Goal: Transaction & Acquisition: Purchase product/service

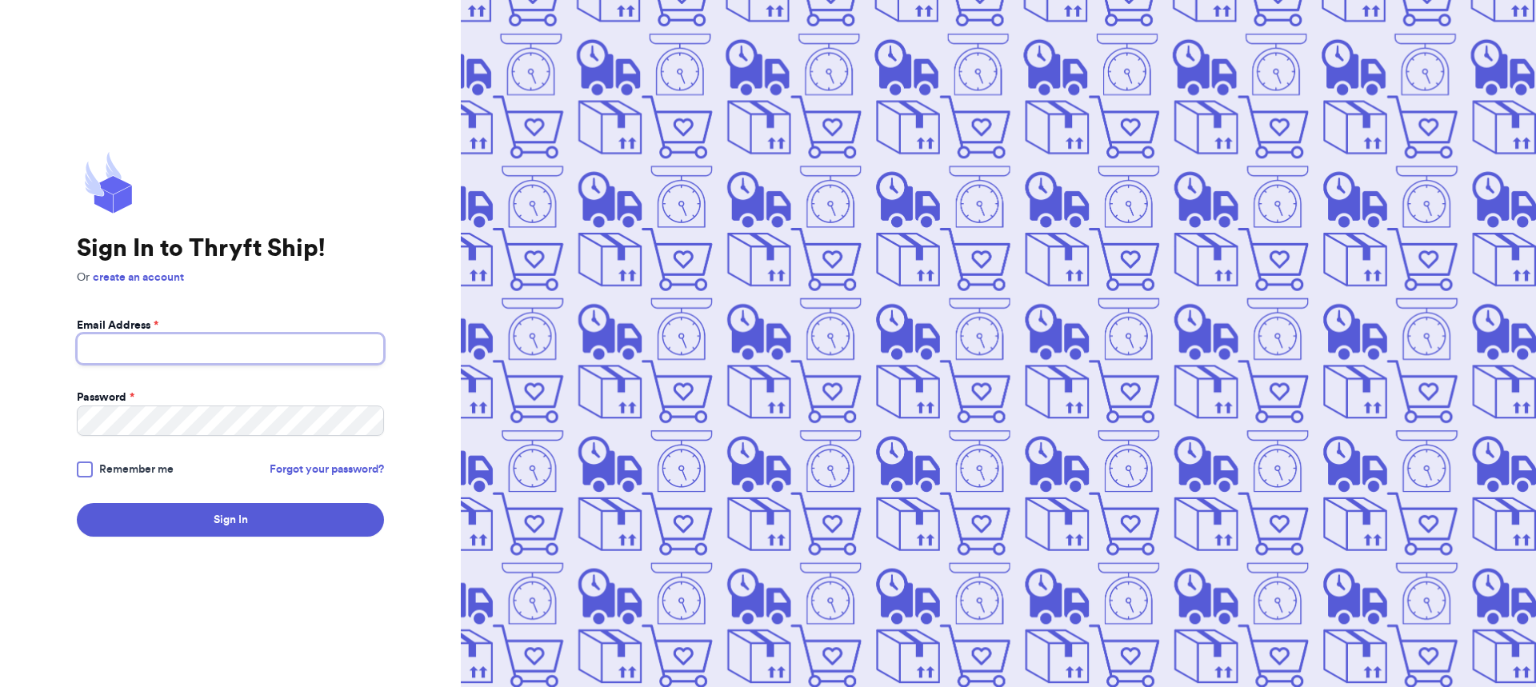
click at [191, 353] on input "Email Address *" at bounding box center [230, 349] width 307 height 30
type input "minnythrifter@gmail.com"
click at [77, 503] on button "Sign In" at bounding box center [230, 520] width 307 height 34
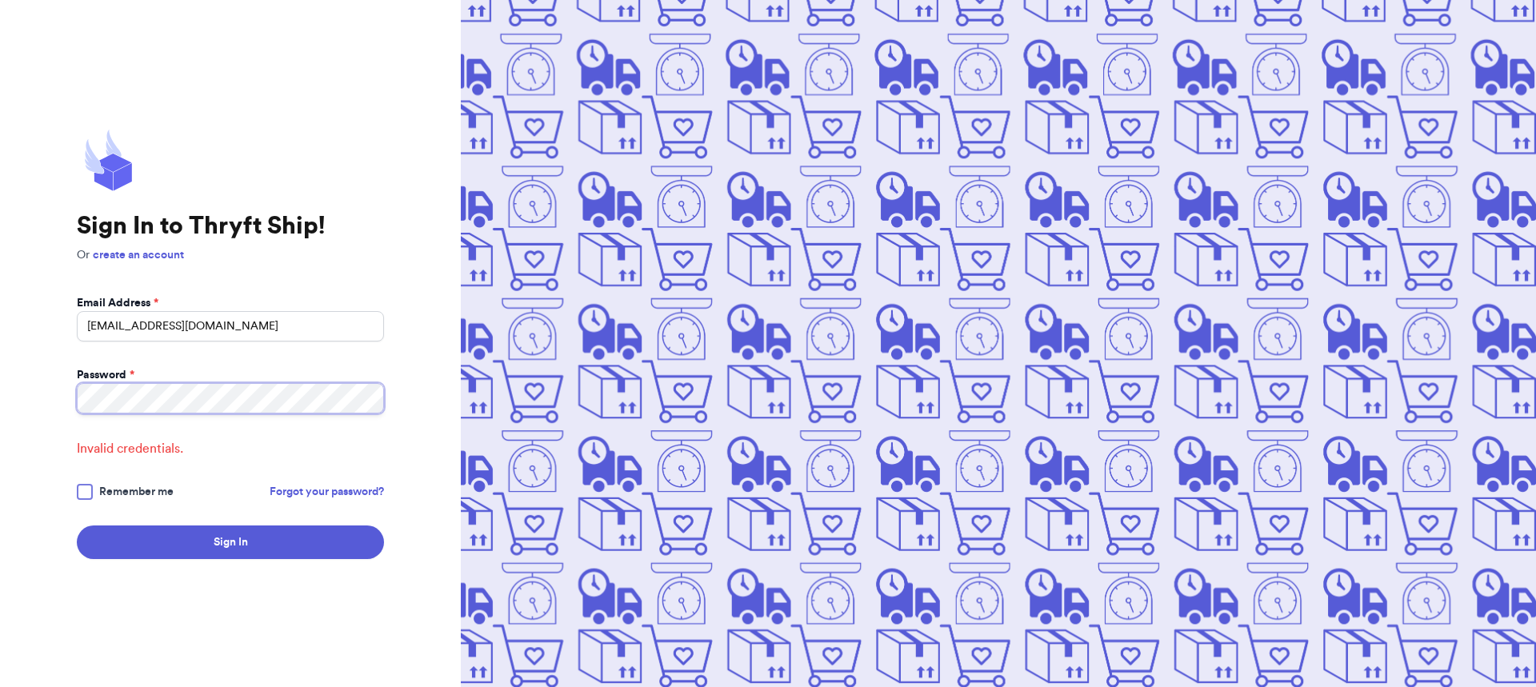
click at [0, 274] on html "Sign In to Thryft Ship! Or create an account Email Address * minnythrifter@gmai…" at bounding box center [768, 343] width 1536 height 687
click at [77, 526] on button "Sign In" at bounding box center [230, 543] width 307 height 34
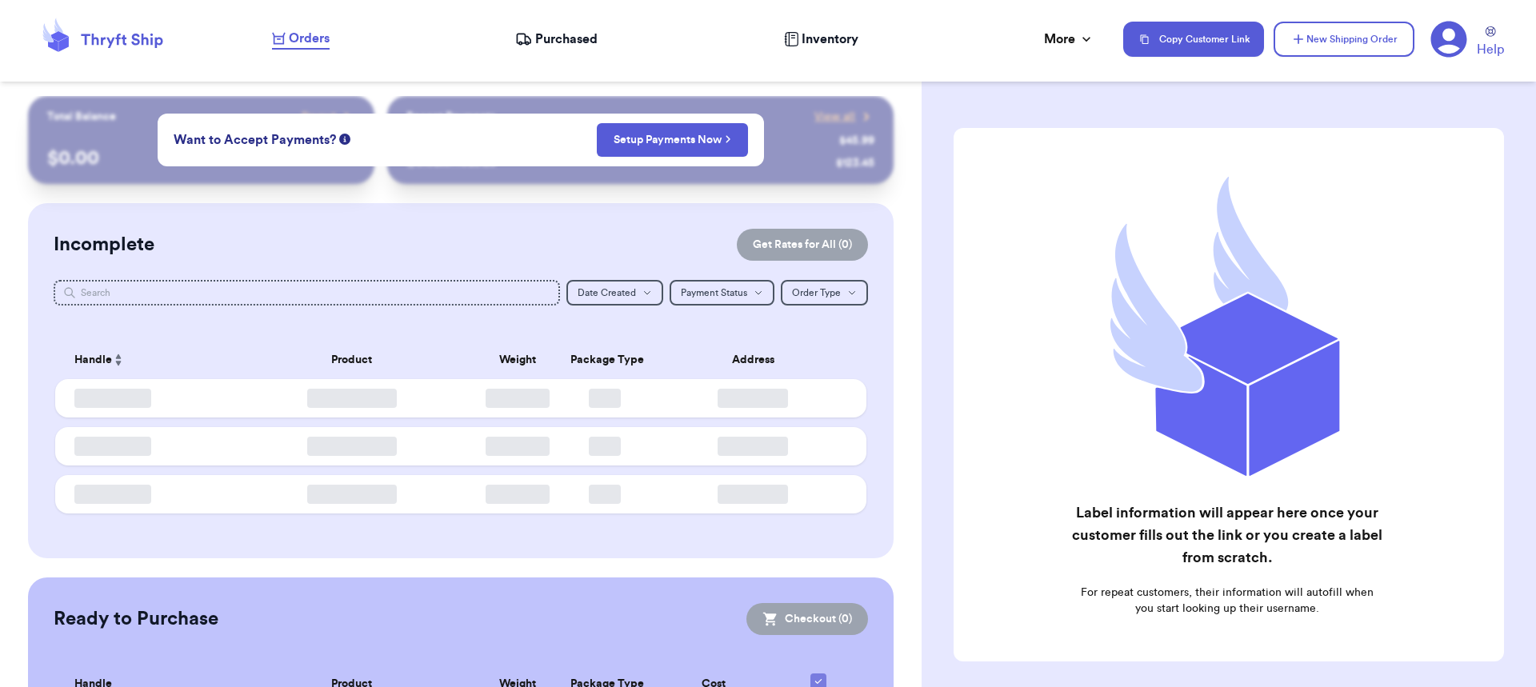
checkbox input "false"
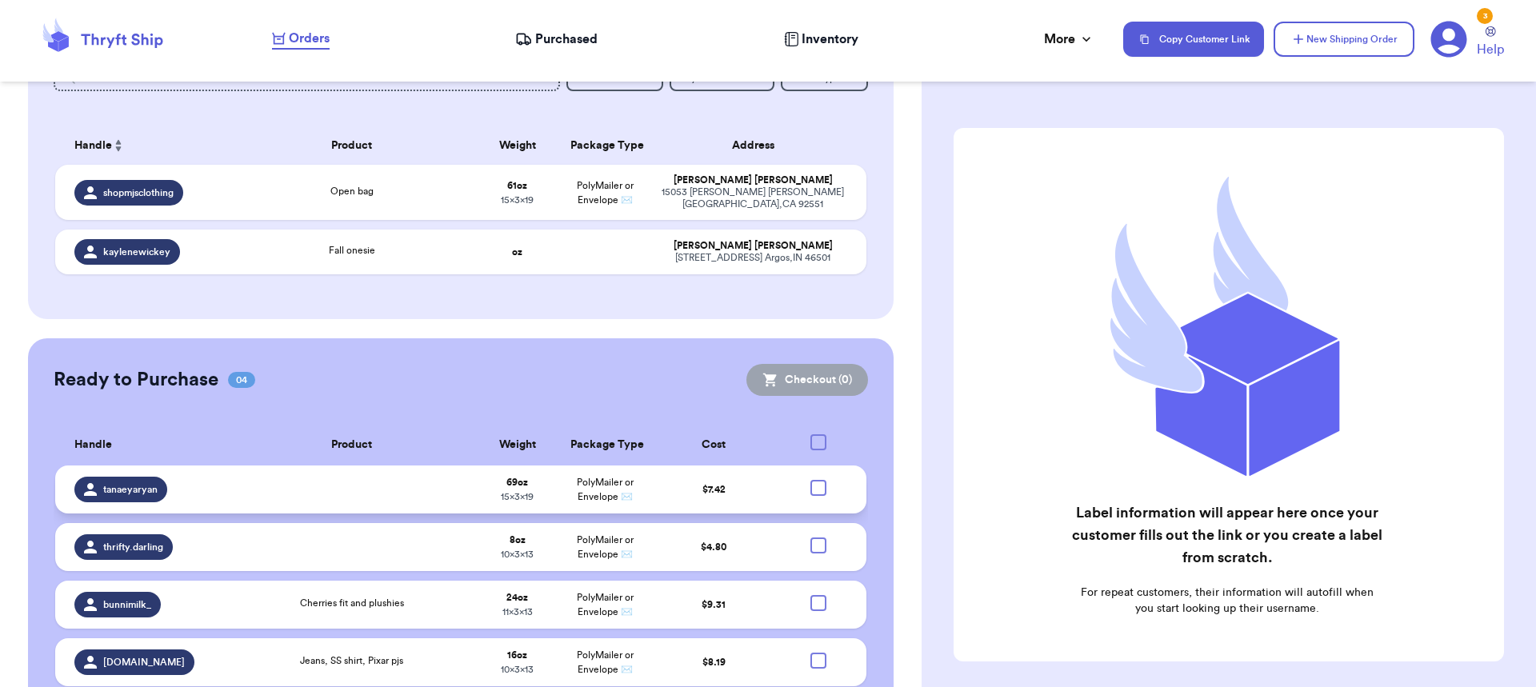
scroll to position [270, 0]
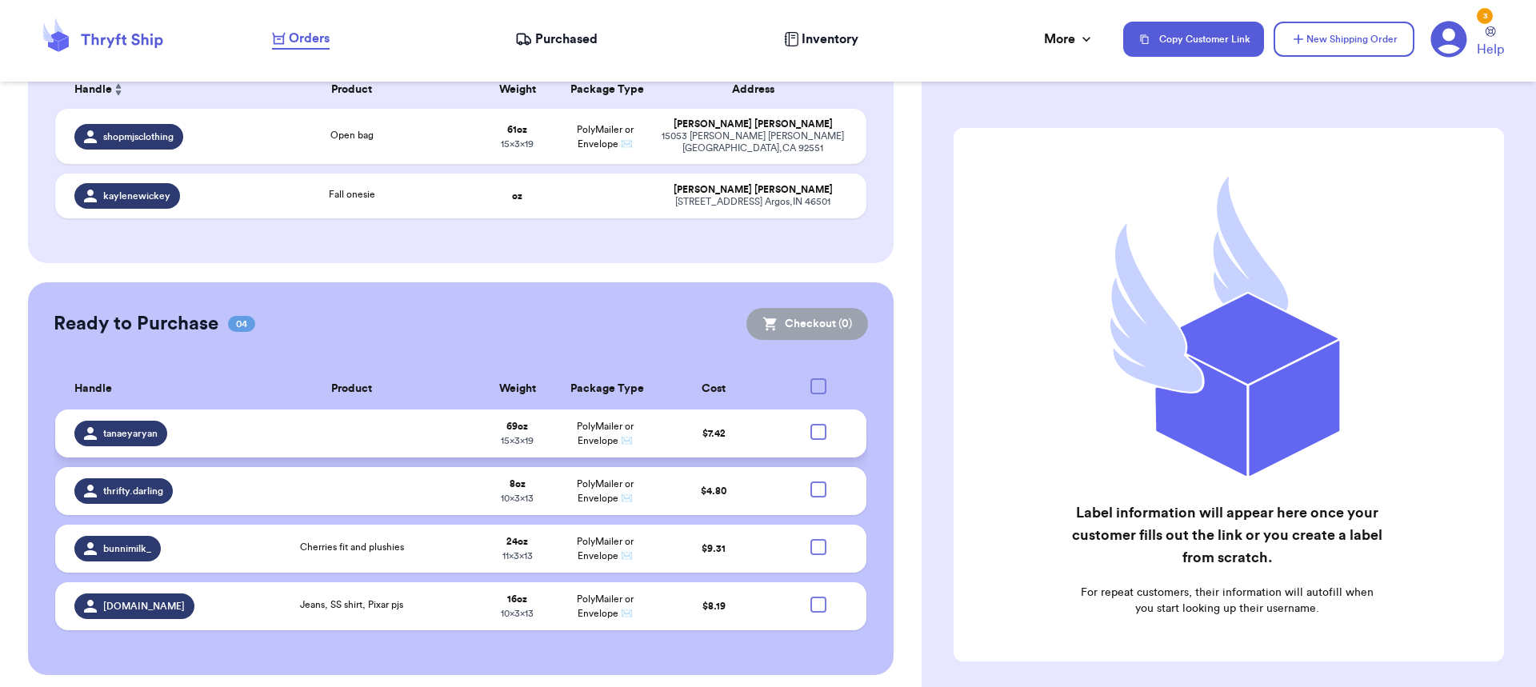
click at [811, 428] on div at bounding box center [819, 432] width 16 height 16
click at [818, 424] on input "checkbox" at bounding box center [818, 423] width 1 height 1
checkbox input "true"
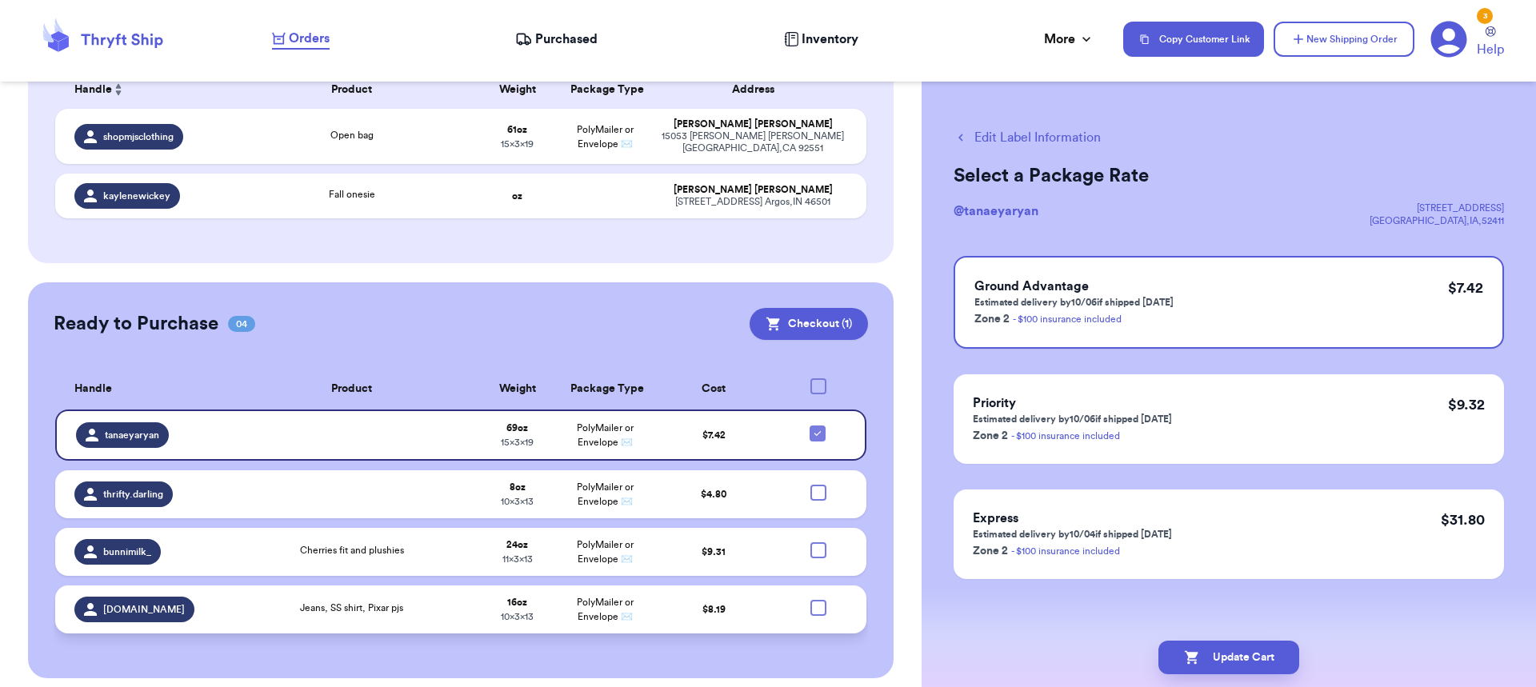
click at [811, 600] on div at bounding box center [819, 608] width 16 height 16
click at [818, 599] on input "checkbox" at bounding box center [818, 599] width 1 height 1
checkbox input "true"
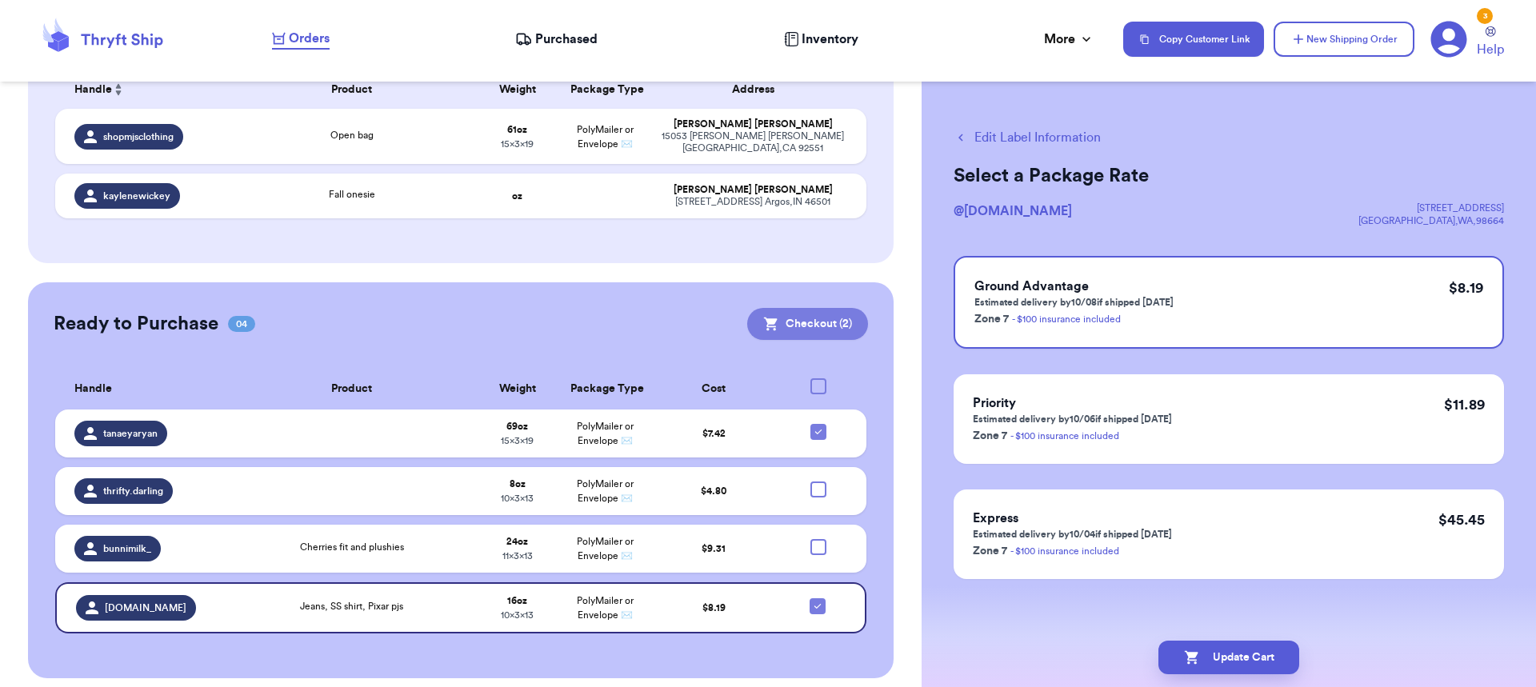
click at [815, 308] on button "Checkout ( 2 )" at bounding box center [807, 324] width 121 height 32
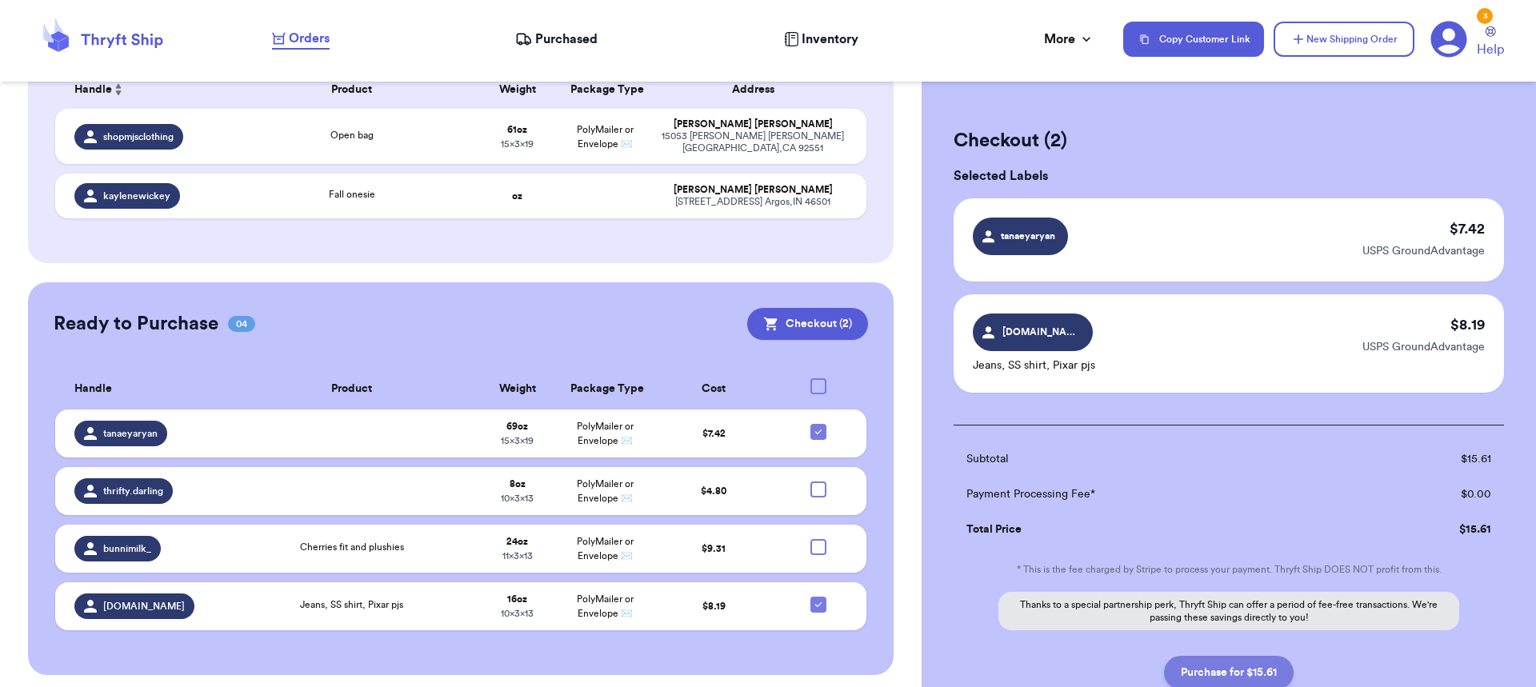
click at [1255, 668] on button "Purchase for $15.61" at bounding box center [1229, 673] width 130 height 34
checkbox input "false"
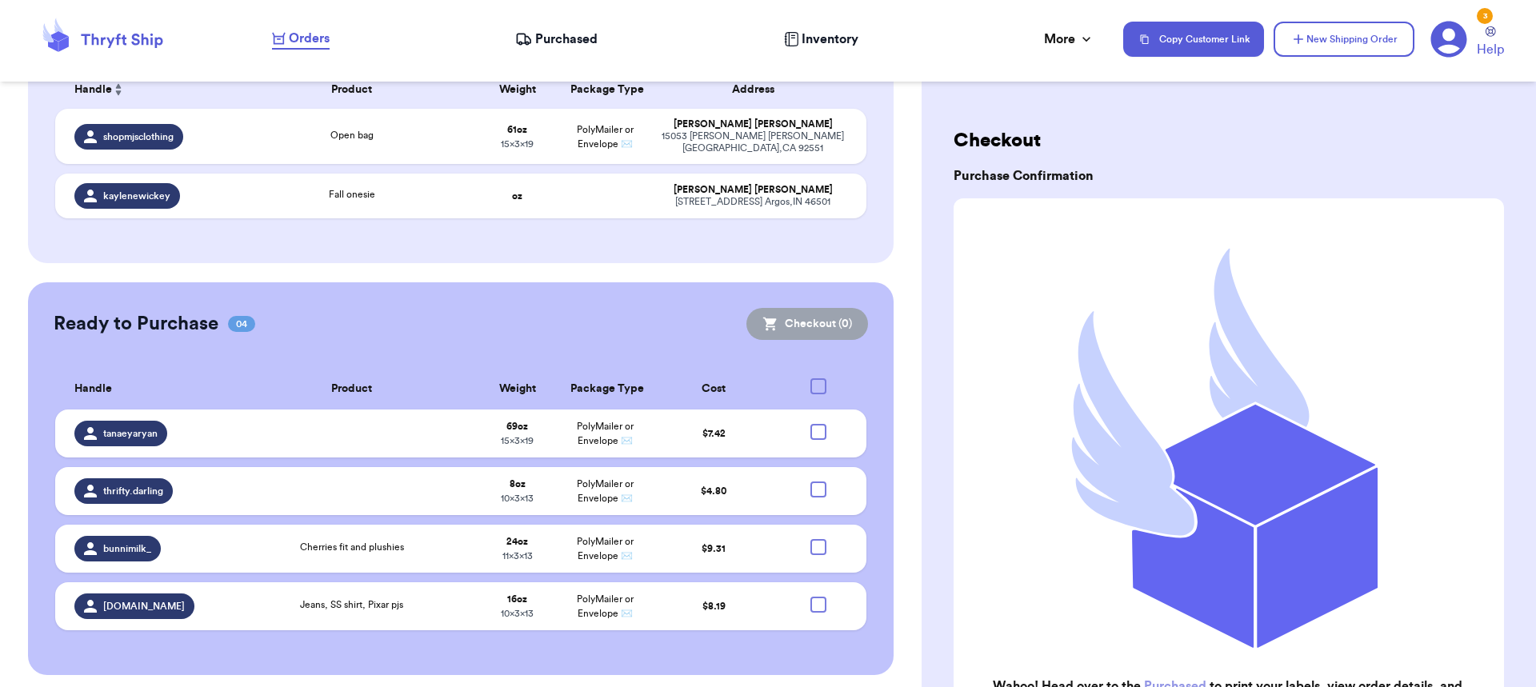
scroll to position [155, 0]
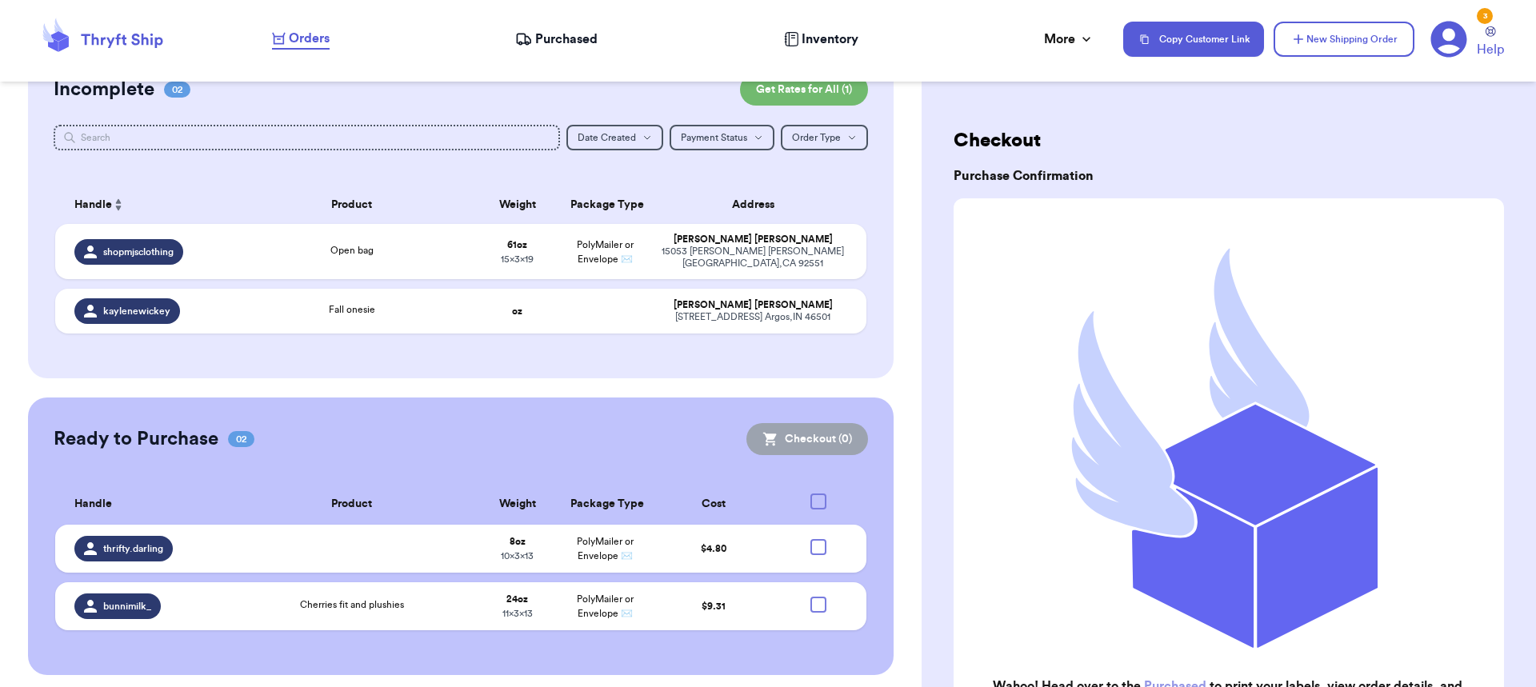
click at [545, 31] on span "Purchased" at bounding box center [566, 39] width 62 height 19
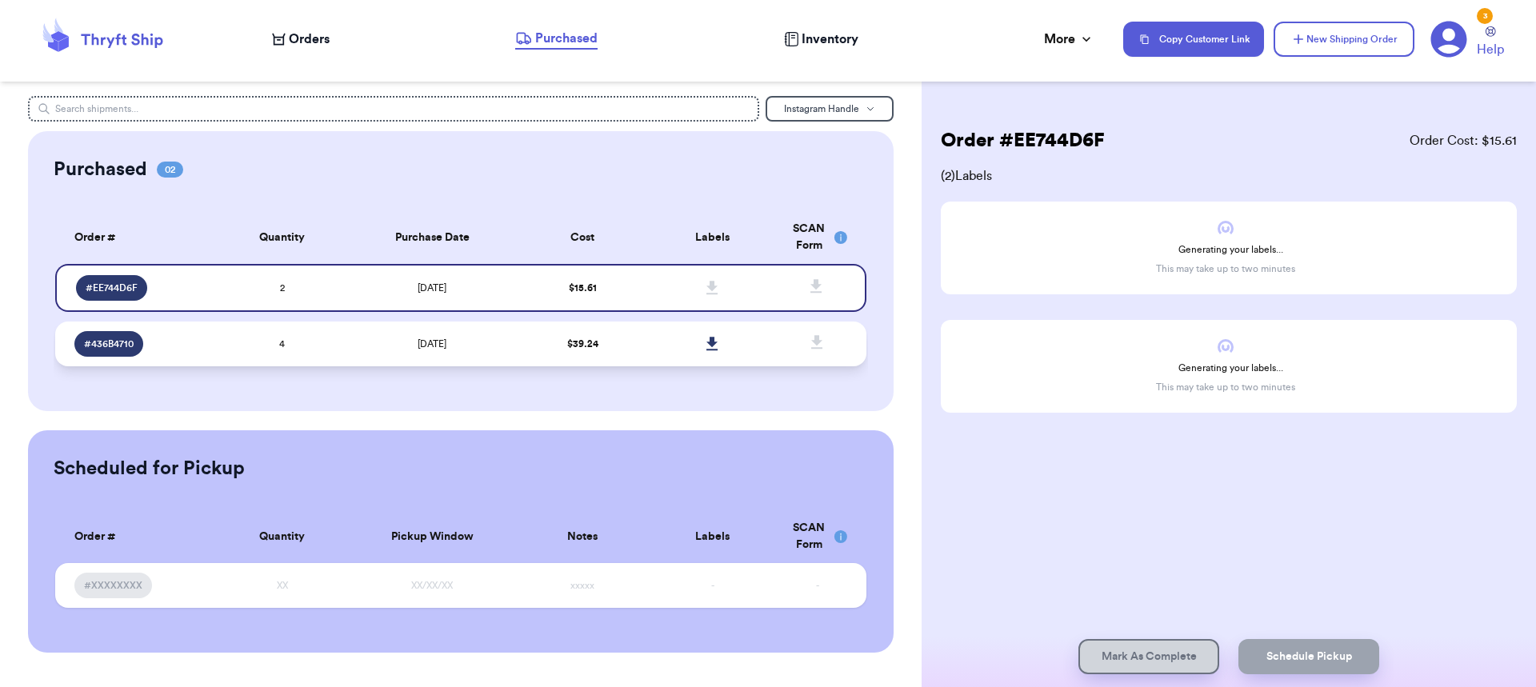
click at [469, 357] on td "[DATE]" at bounding box center [432, 344] width 170 height 45
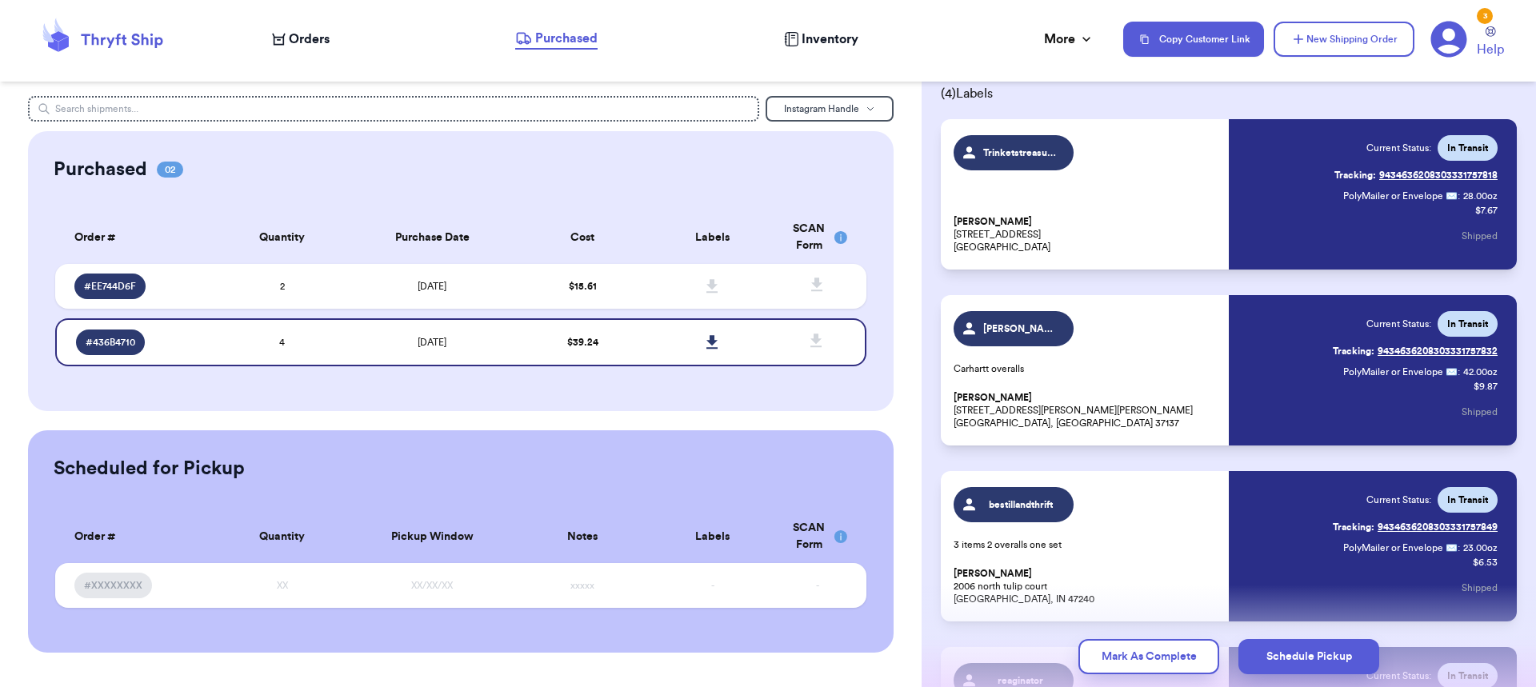
scroll to position [80, 0]
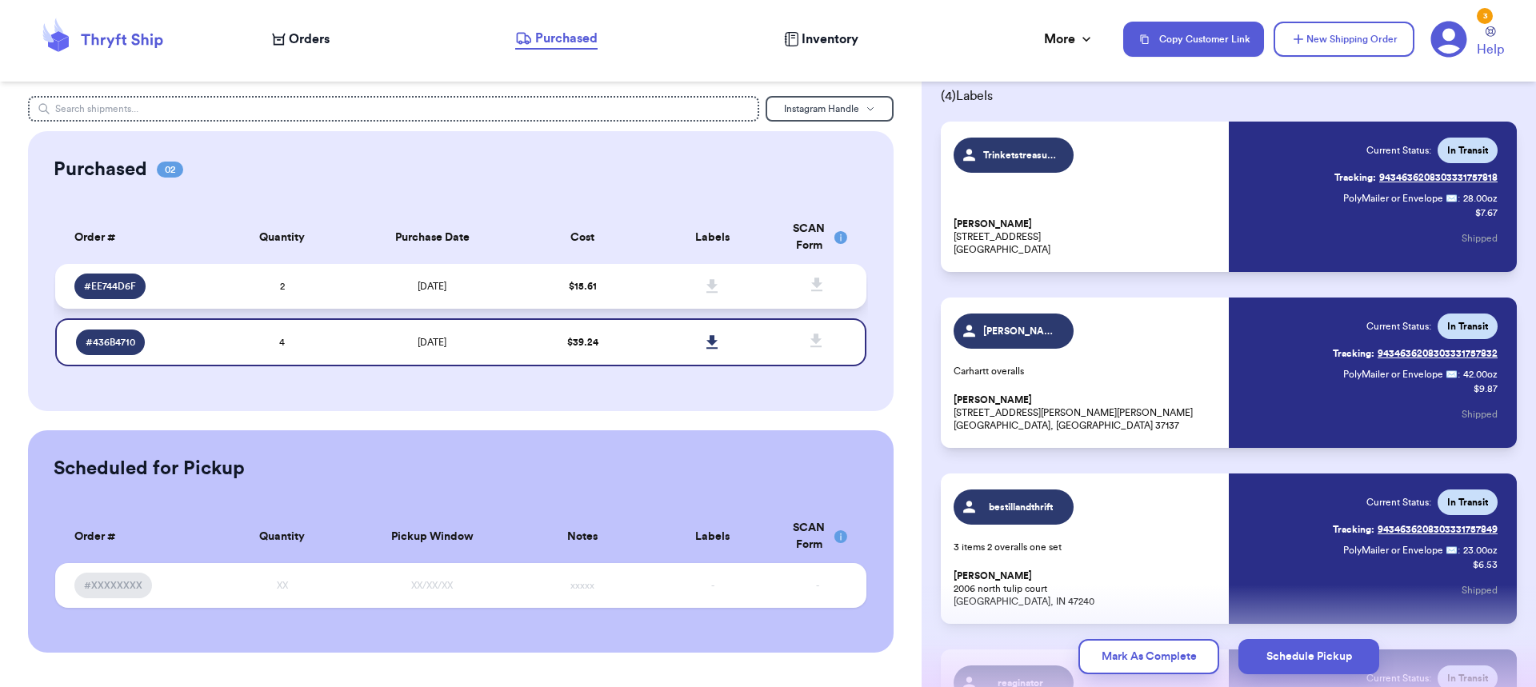
click at [330, 279] on td "2" at bounding box center [283, 286] width 130 height 45
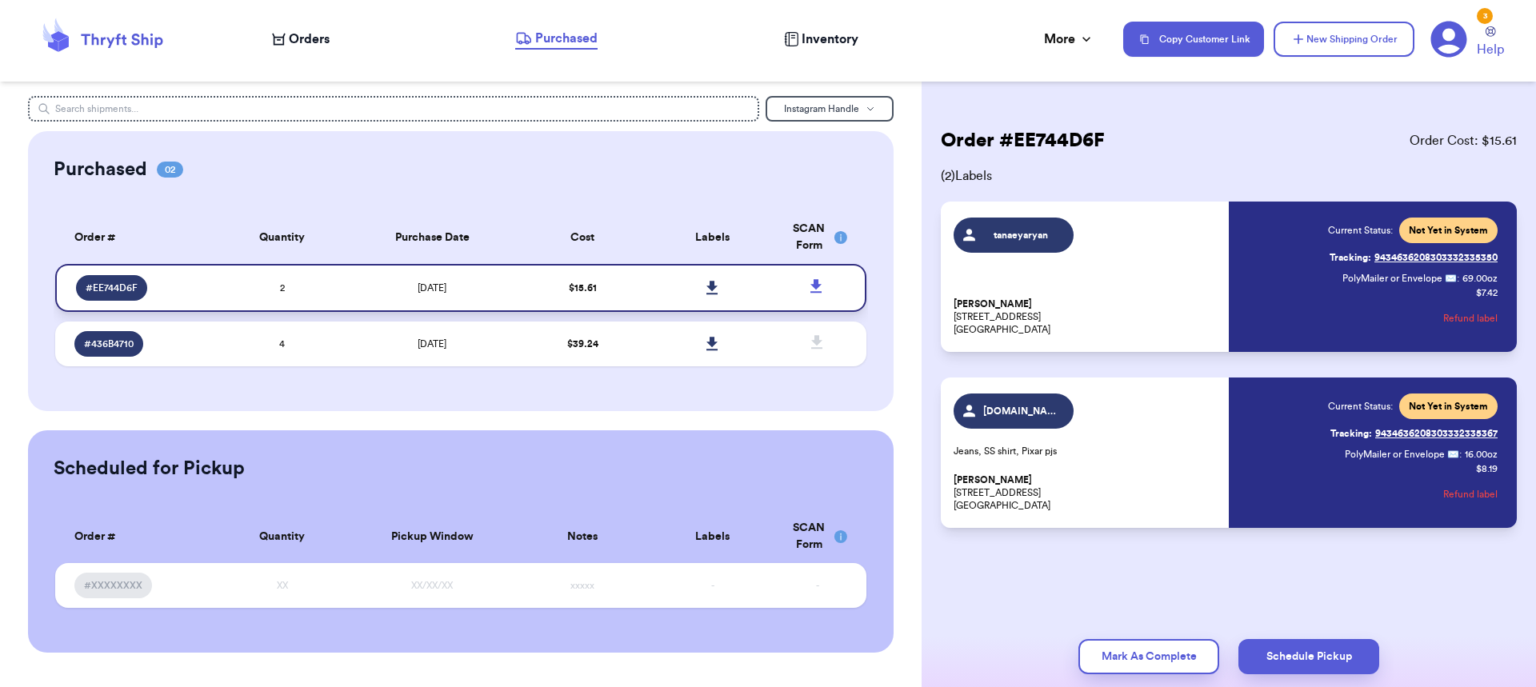
click at [707, 282] on icon at bounding box center [713, 288] width 12 height 14
